Goal: Find specific page/section: Find specific page/section

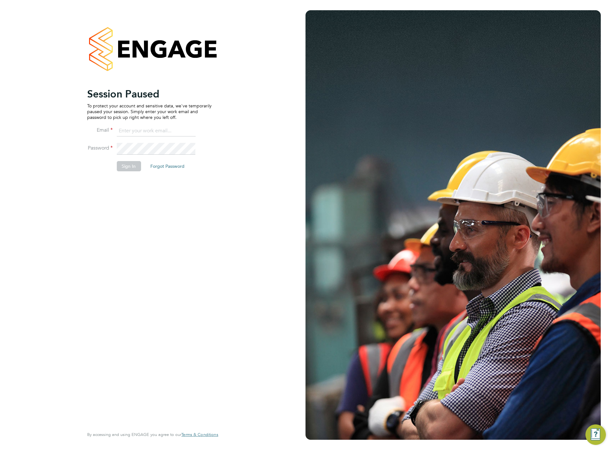
type input "chloe@protechltd.co.uk"
click at [130, 163] on button "Sign In" at bounding box center [129, 166] width 24 height 10
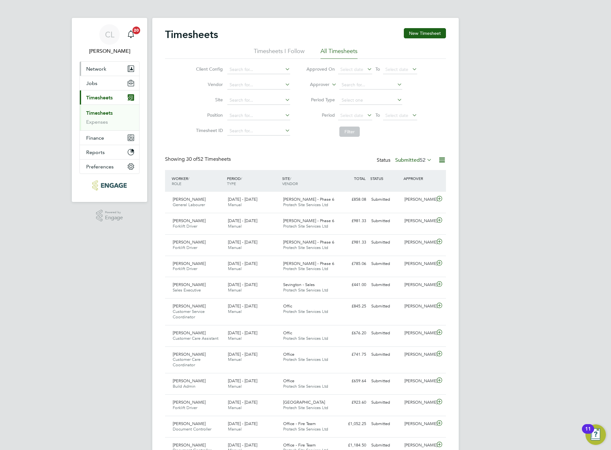
drag, startPoint x: 109, startPoint y: 59, endPoint x: 109, endPoint y: 71, distance: 12.5
click at [108, 60] on app-nav-user-info "CL [PERSON_NAME] Notifications 20" at bounding box center [110, 39] width 60 height 43
click at [109, 71] on button "Network" at bounding box center [109, 69] width 59 height 14
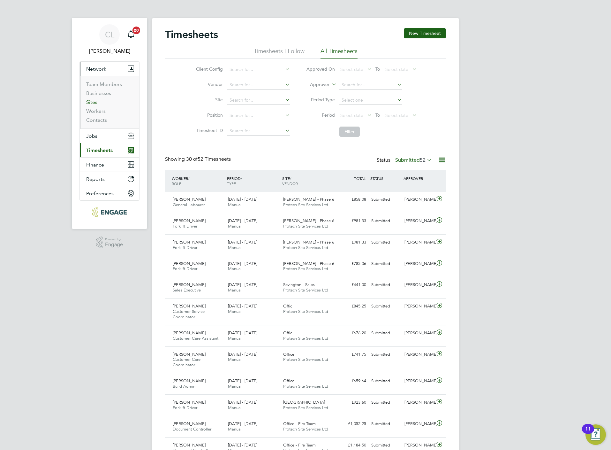
click at [92, 103] on link "Sites" at bounding box center [91, 102] width 11 height 6
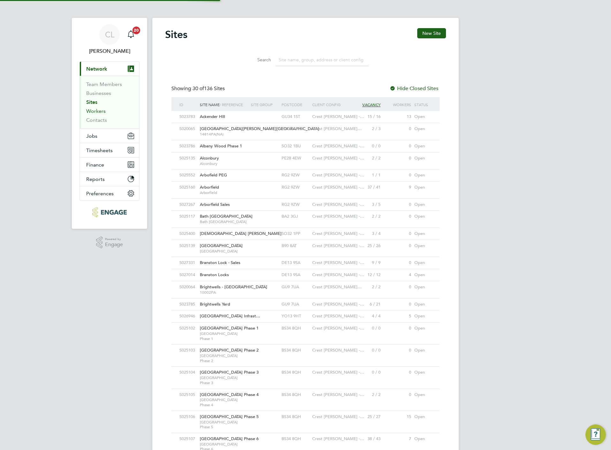
click at [96, 110] on link "Workers" at bounding box center [95, 111] width 19 height 6
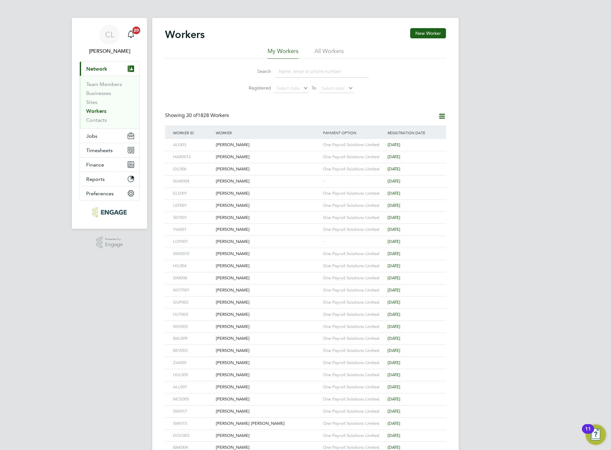
click at [323, 70] on input at bounding box center [322, 71] width 93 height 12
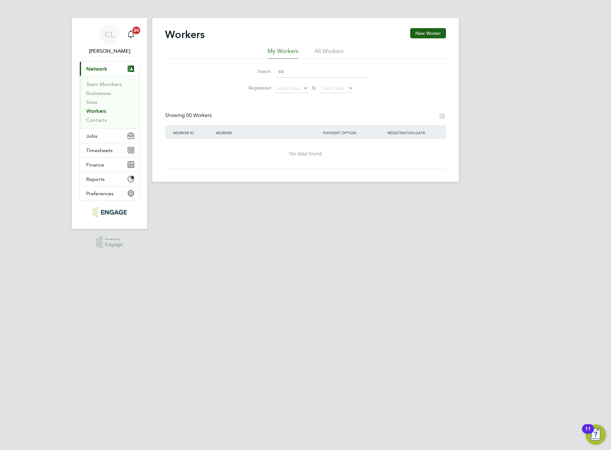
type input "c"
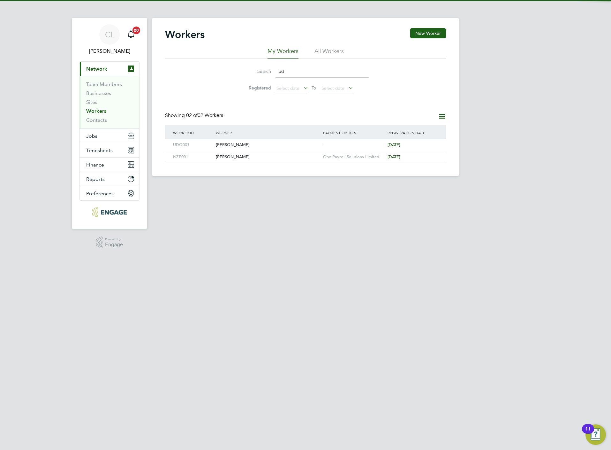
type input "u"
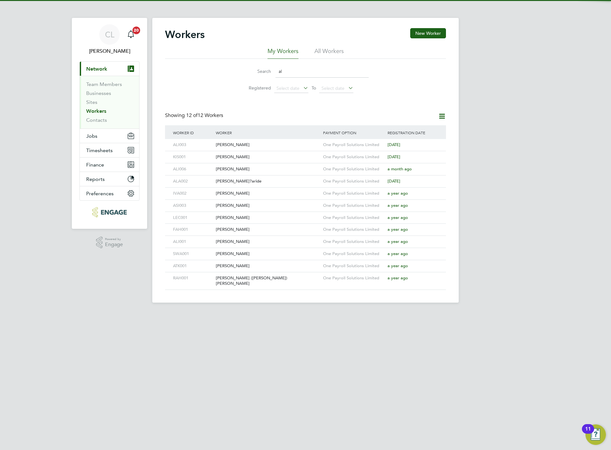
type input "a"
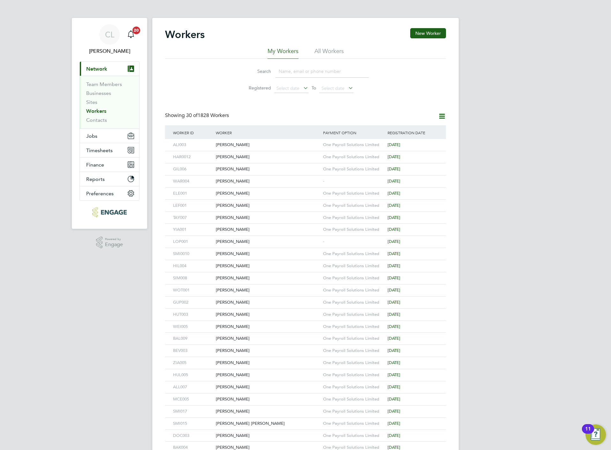
click at [278, 74] on input at bounding box center [322, 71] width 93 height 12
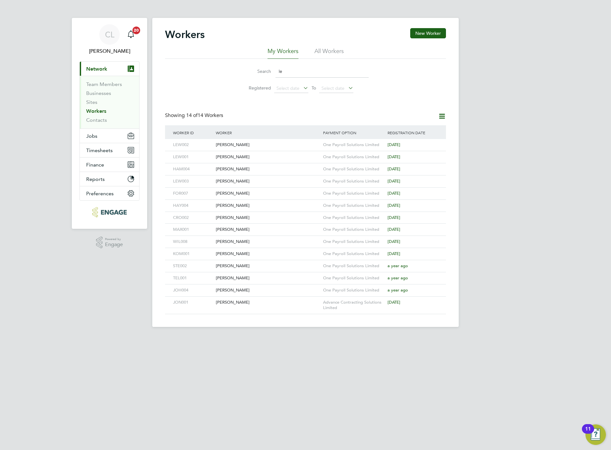
type input "l"
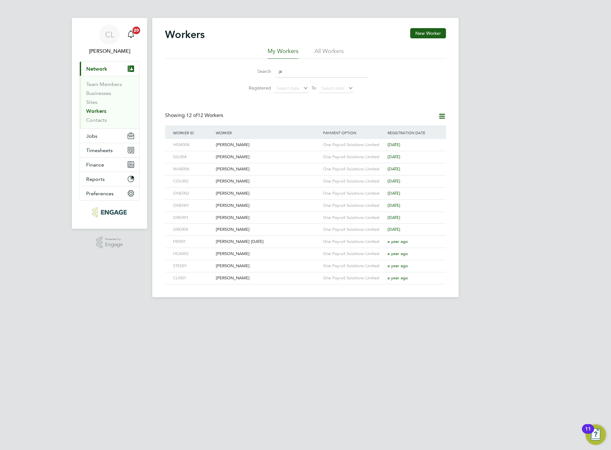
type input "j"
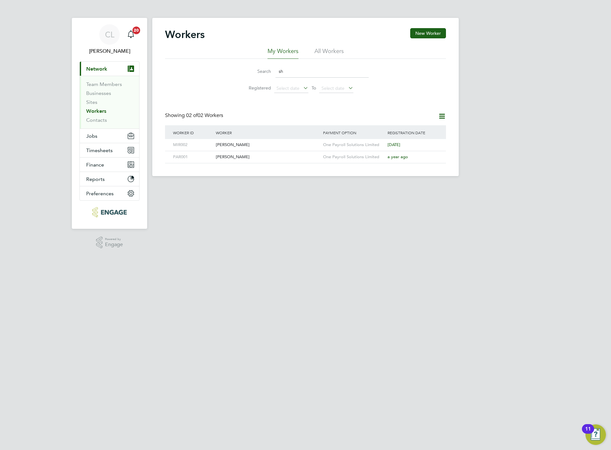
type input "s"
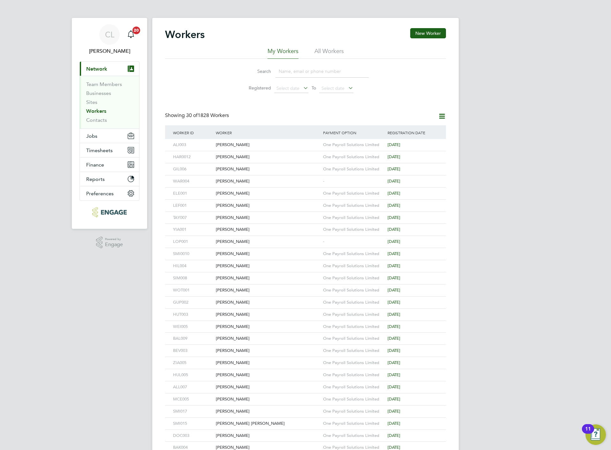
click at [317, 75] on input at bounding box center [322, 71] width 93 height 12
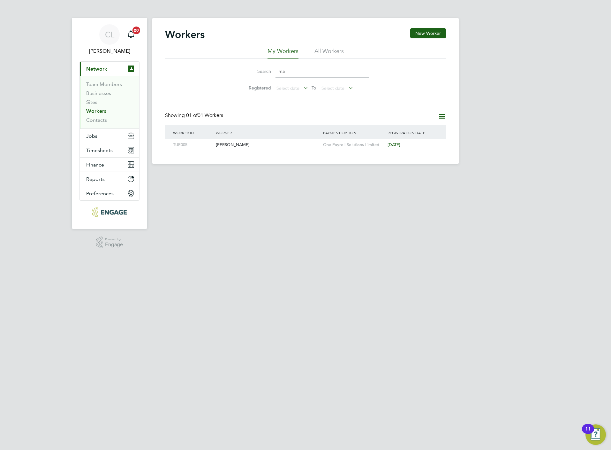
type input "m"
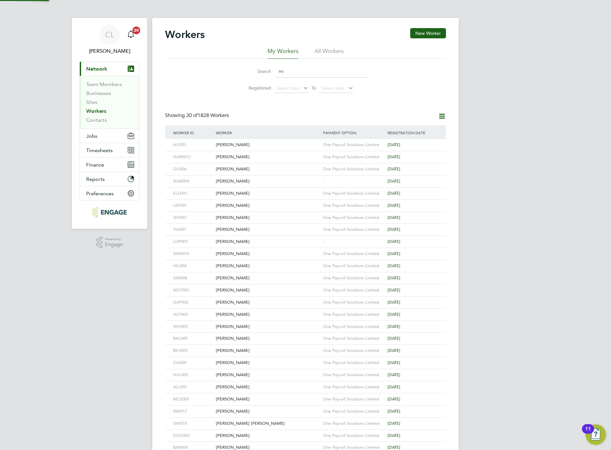
type input "mit"
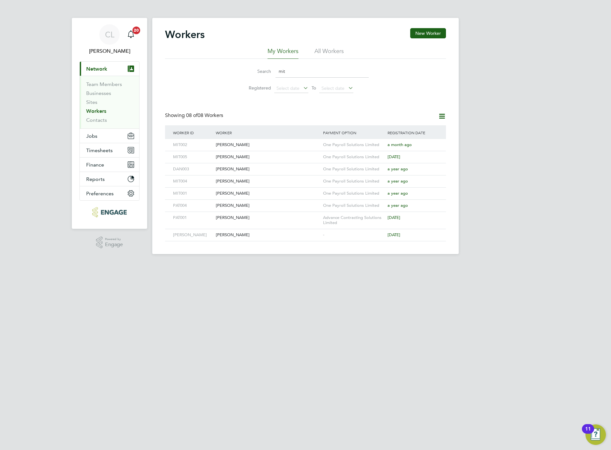
drag, startPoint x: 317, startPoint y: 75, endPoint x: 204, endPoint y: 66, distance: 113.4
click at [204, 66] on div "Search mit Registered Select date To Select date" at bounding box center [305, 77] width 281 height 37
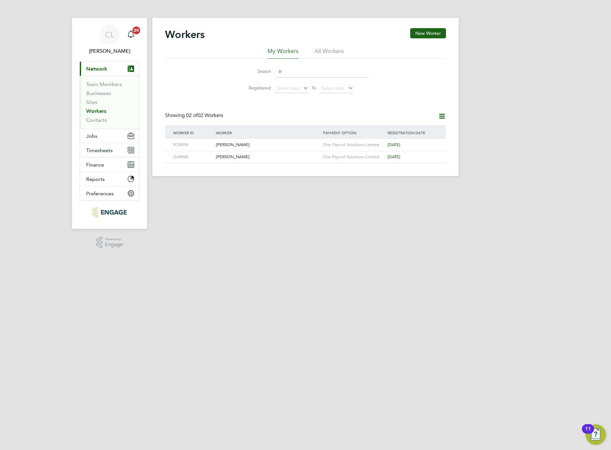
type input "t"
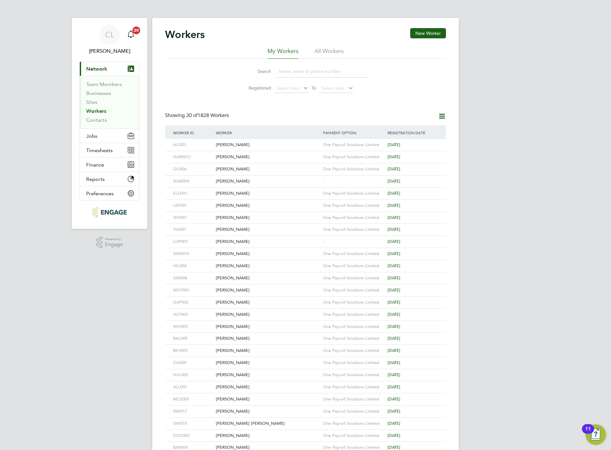
click at [286, 69] on input at bounding box center [322, 71] width 93 height 12
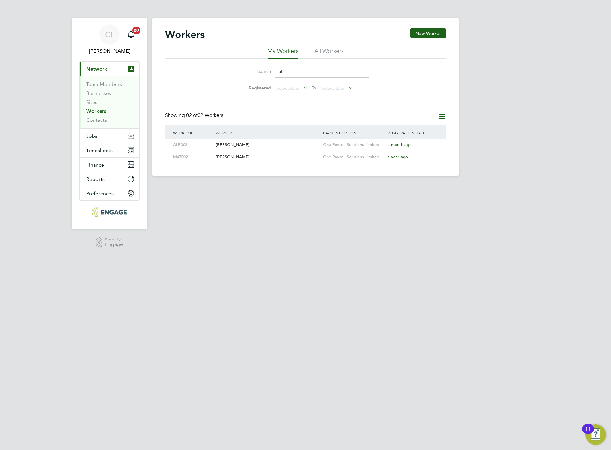
type input "a"
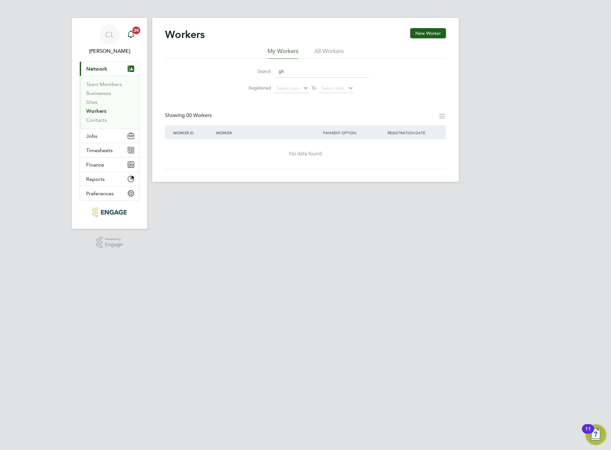
type input "g"
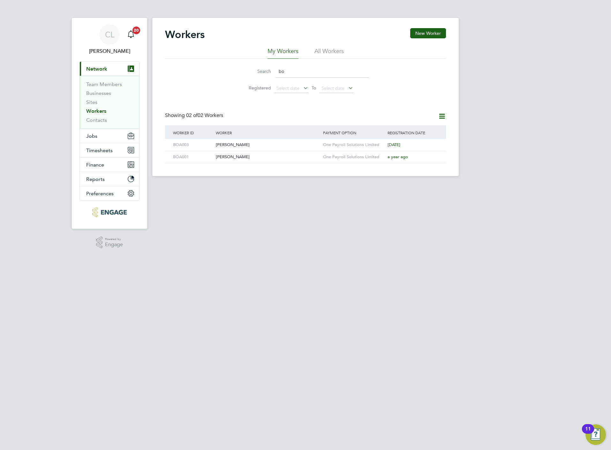
type input "b"
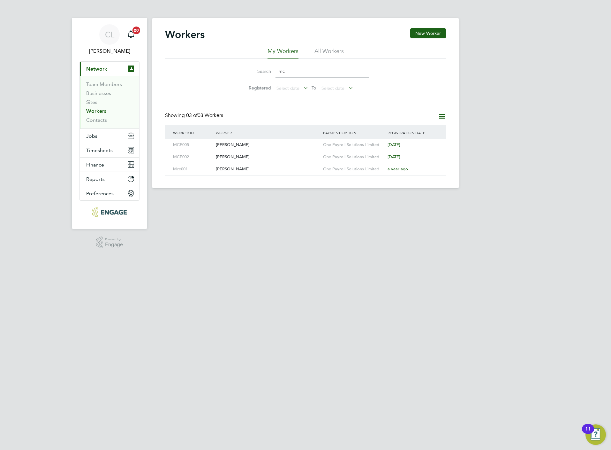
type input "m"
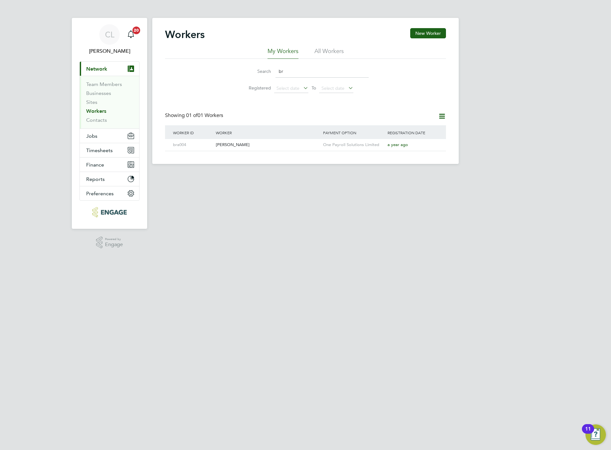
type input "b"
